Goal: Find specific page/section: Find specific page/section

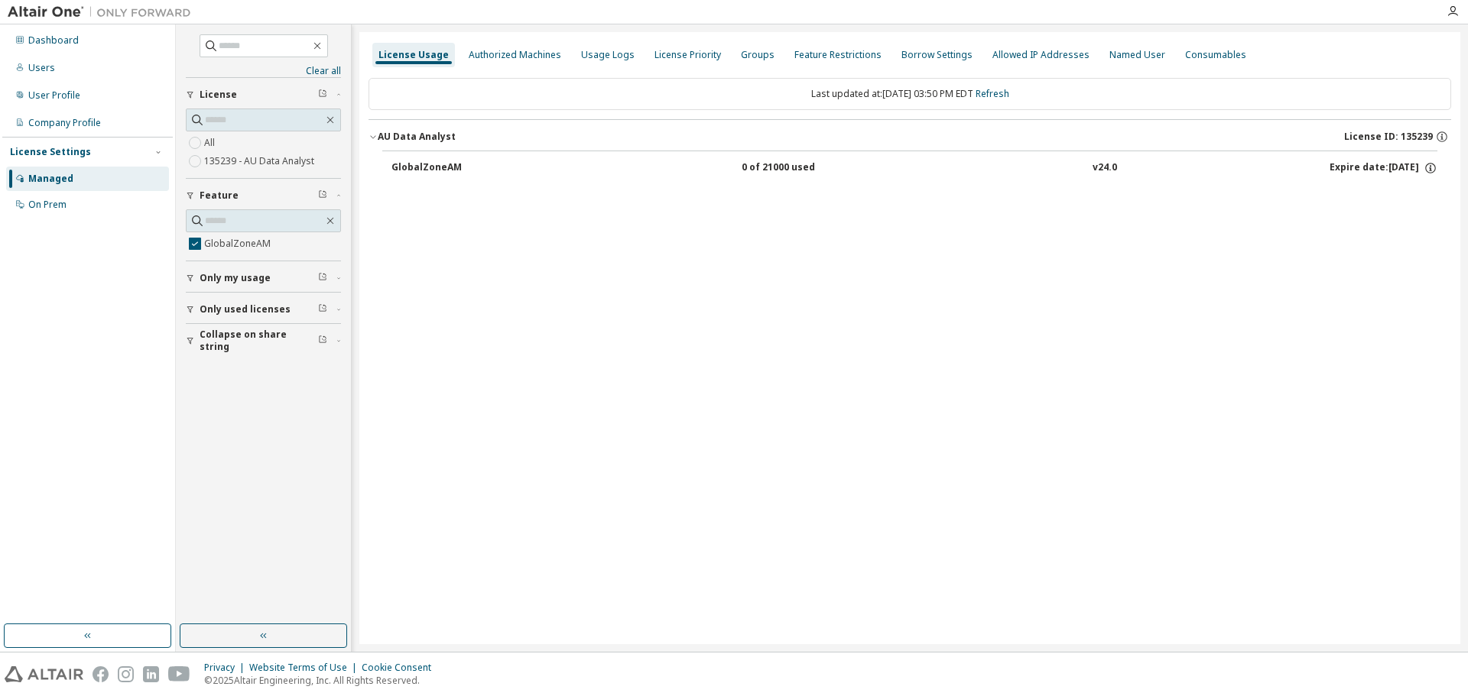
click at [717, 354] on div "License Usage Authorized Machines Usage Logs License Priority Groups Feature Re…" at bounding box center [909, 338] width 1101 height 612
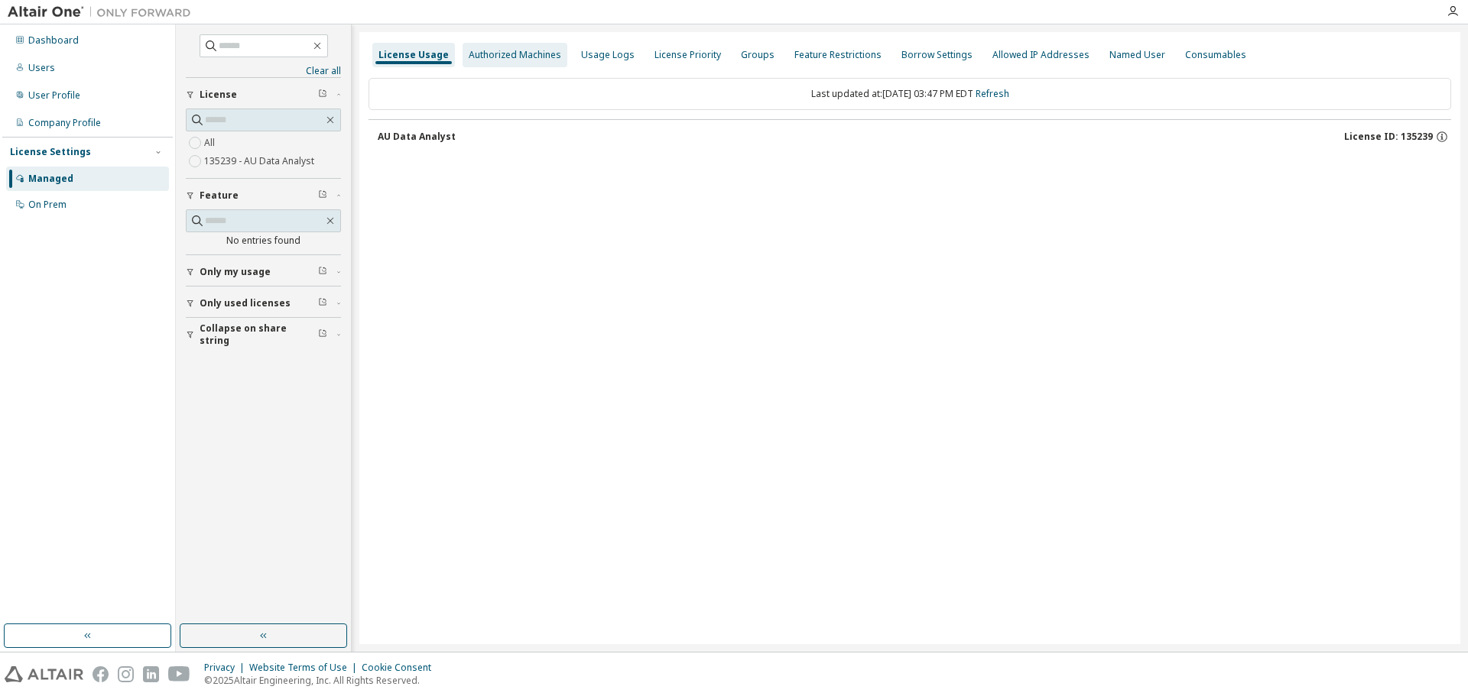
click at [516, 56] on div "Authorized Machines" at bounding box center [515, 55] width 93 height 12
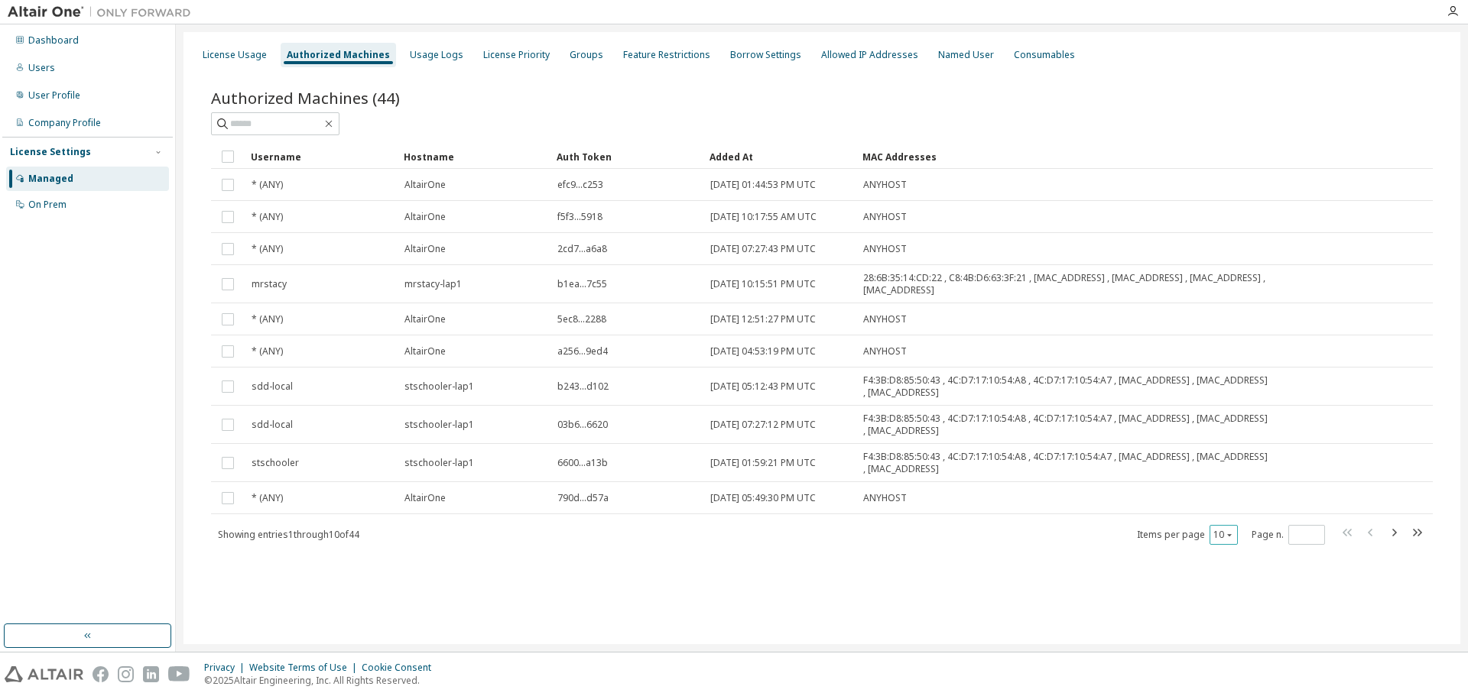
click at [1229, 535] on icon "button" at bounding box center [1229, 535] width 5 height 2
click at [1235, 628] on div "100" at bounding box center [1270, 629] width 122 height 18
